Goal: Task Accomplishment & Management: Complete application form

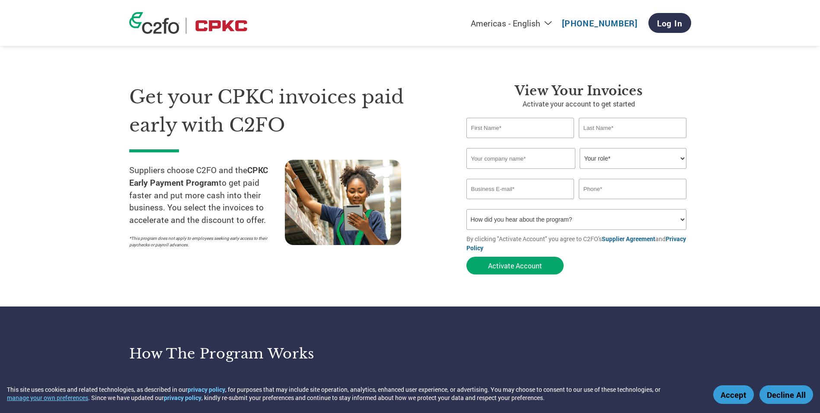
click at [529, 126] on input "text" at bounding box center [521, 128] width 108 height 20
click at [461, 91] on div "View Your Invoices Activate your account to get started Invalid first name or f…" at bounding box center [573, 180] width 238 height 195
click at [498, 128] on input "text" at bounding box center [521, 128] width 108 height 20
type input "[PERSON_NAME]"
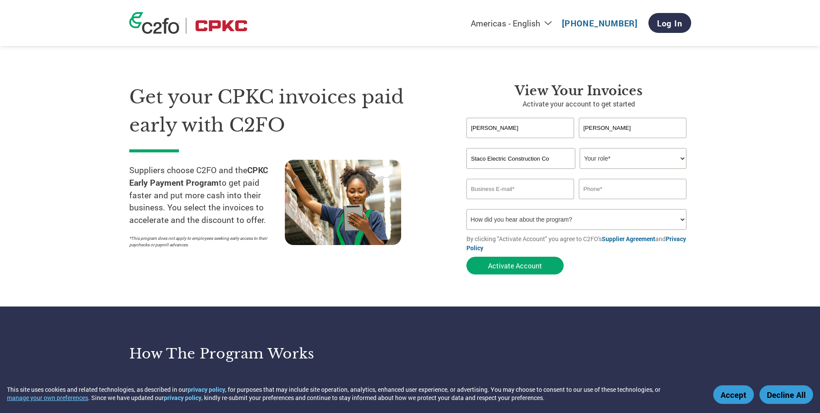
type input "Staco Electric Construction Co"
click at [627, 160] on select "Your role* CFO Controller Credit Manager Finance Director Treasurer CEO Preside…" at bounding box center [633, 158] width 107 height 21
select select "ACCOUNTS_RECEIVABLE"
click at [580, 148] on select "Your role* CFO Controller Credit Manager Finance Director Treasurer CEO Preside…" at bounding box center [633, 158] width 107 height 21
click at [541, 189] on input "email" at bounding box center [521, 189] width 108 height 20
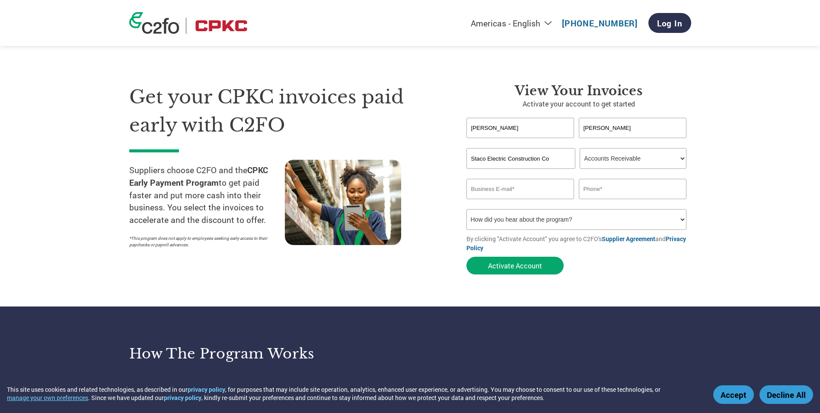
type input "[EMAIL_ADDRESS][DOMAIN_NAME]"
drag, startPoint x: 623, startPoint y: 189, endPoint x: 527, endPoint y: 189, distance: 96.0
click at [527, 189] on div "[EMAIL_ADDRESS][DOMAIN_NAME] 8169185806" at bounding box center [579, 189] width 225 height 20
type input "[PHONE_NUMBER]"
click at [497, 222] on select "How did you hear about the program? Received a letter Email Social Media Online…" at bounding box center [577, 219] width 221 height 21
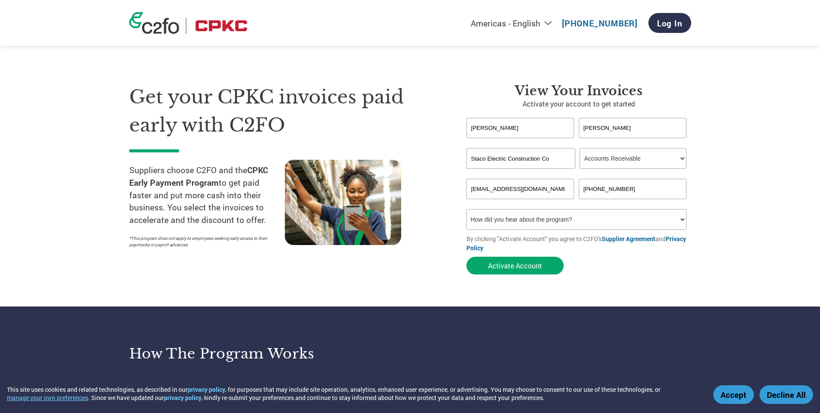
select select "Received a Letter"
click at [467, 209] on select "How did you hear about the program? Received a letter Email Social Media Online…" at bounding box center [577, 219] width 221 height 21
click at [523, 266] on button "Activate Account" at bounding box center [515, 265] width 97 height 18
